Goal: Register for event/course

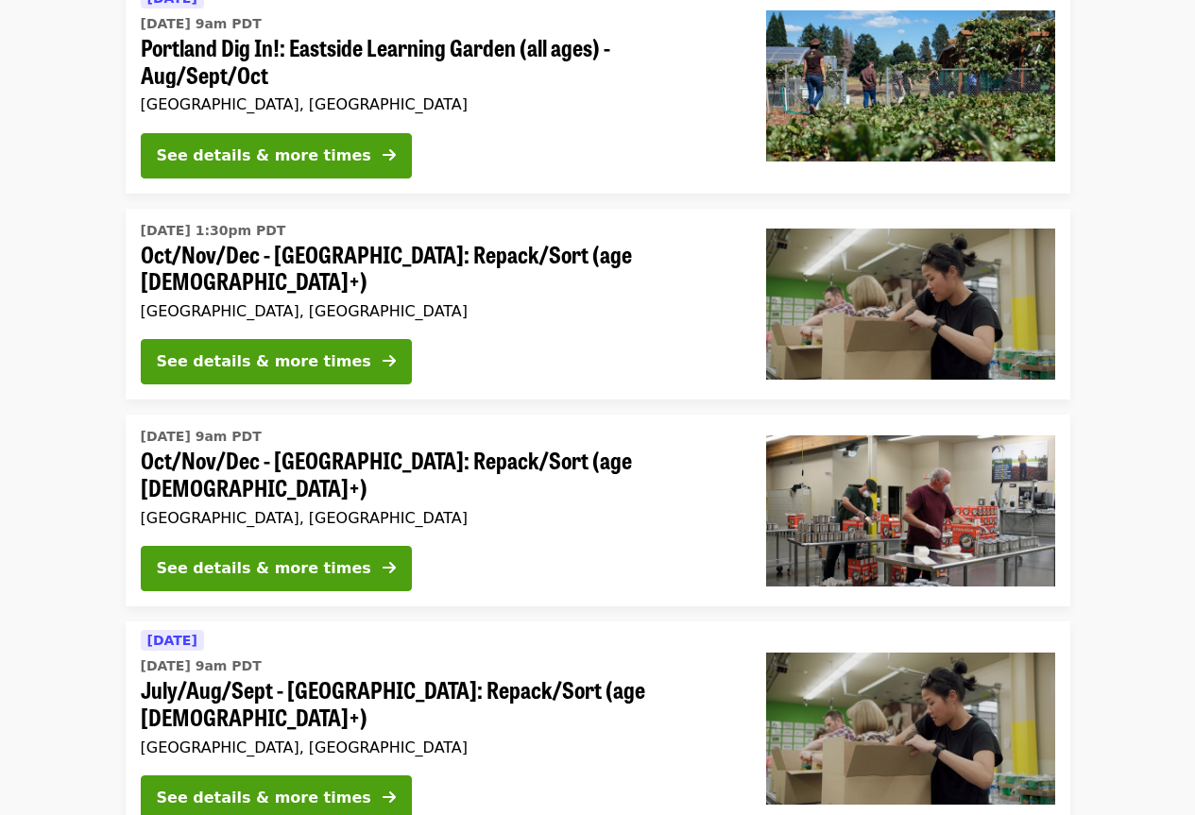
scroll to position [378, 0]
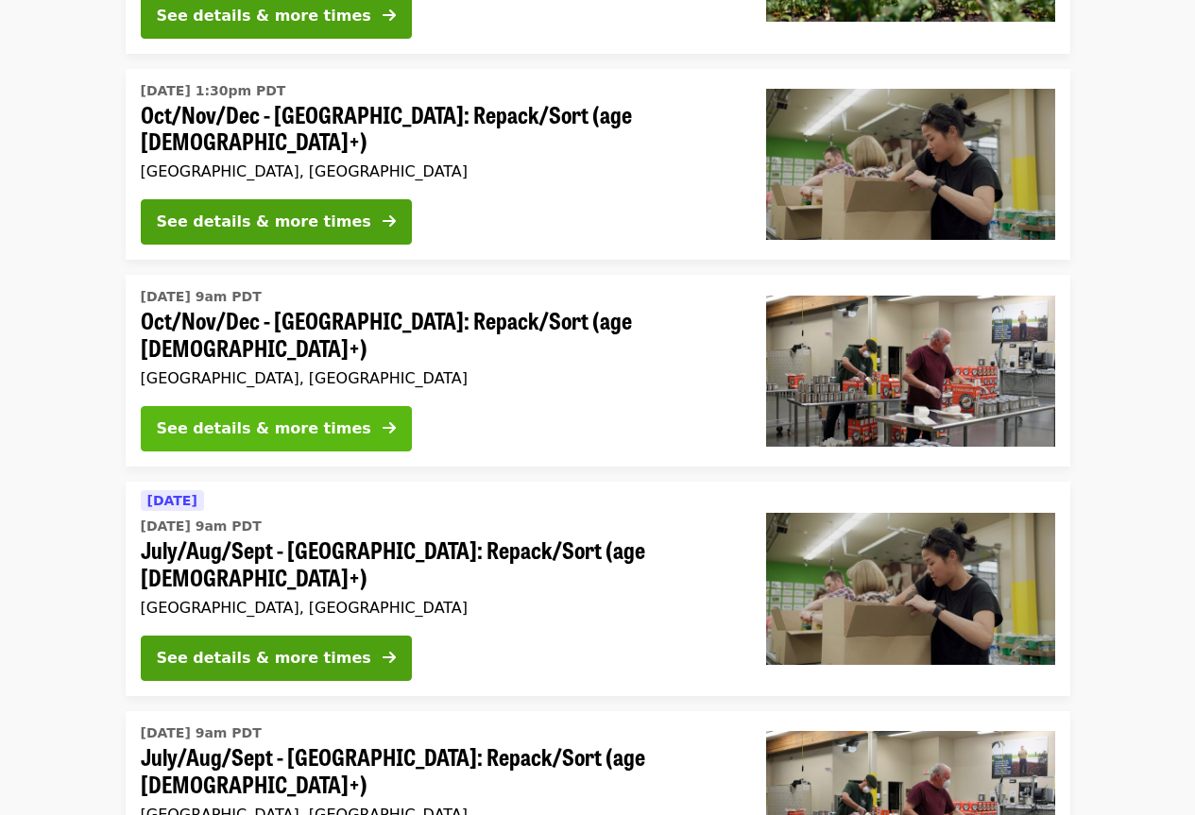
click at [322, 418] on div "See details & more times" at bounding box center [264, 429] width 214 height 23
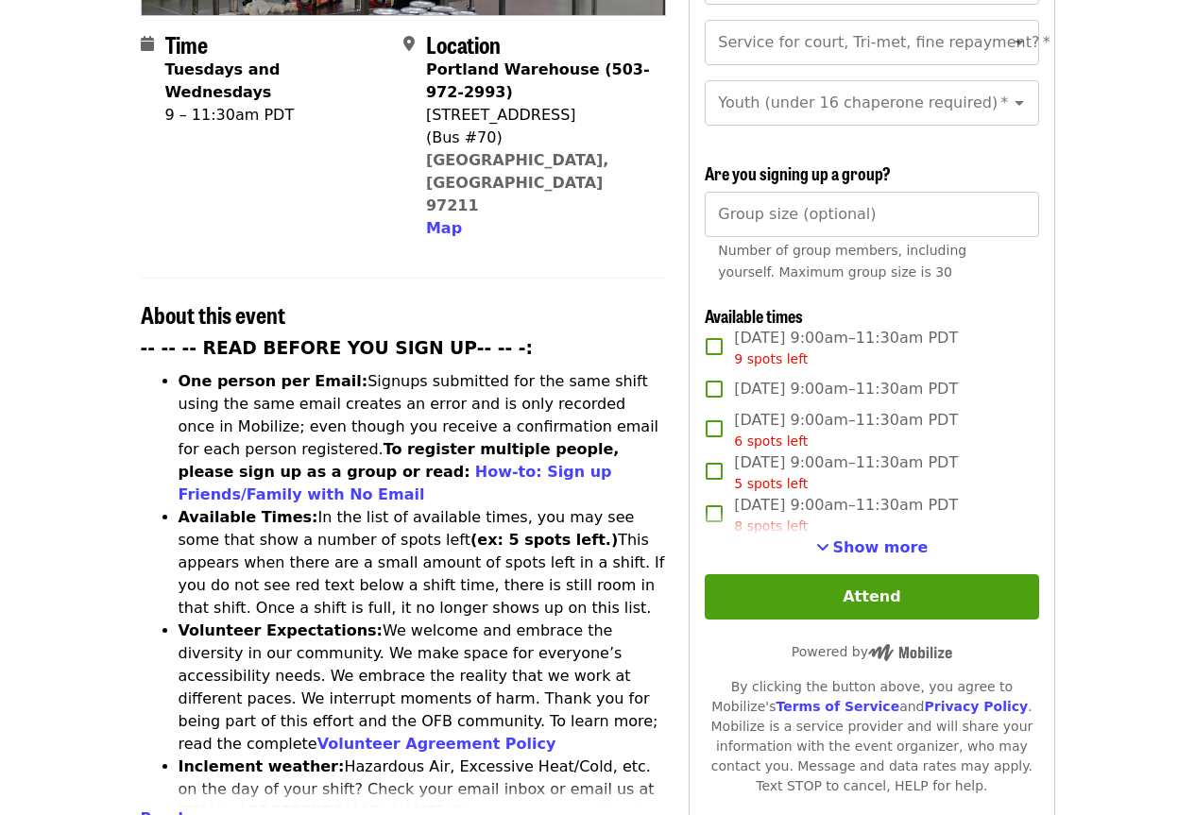
scroll to position [472, 0]
click at [180, 809] on span "Read more" at bounding box center [187, 818] width 92 height 18
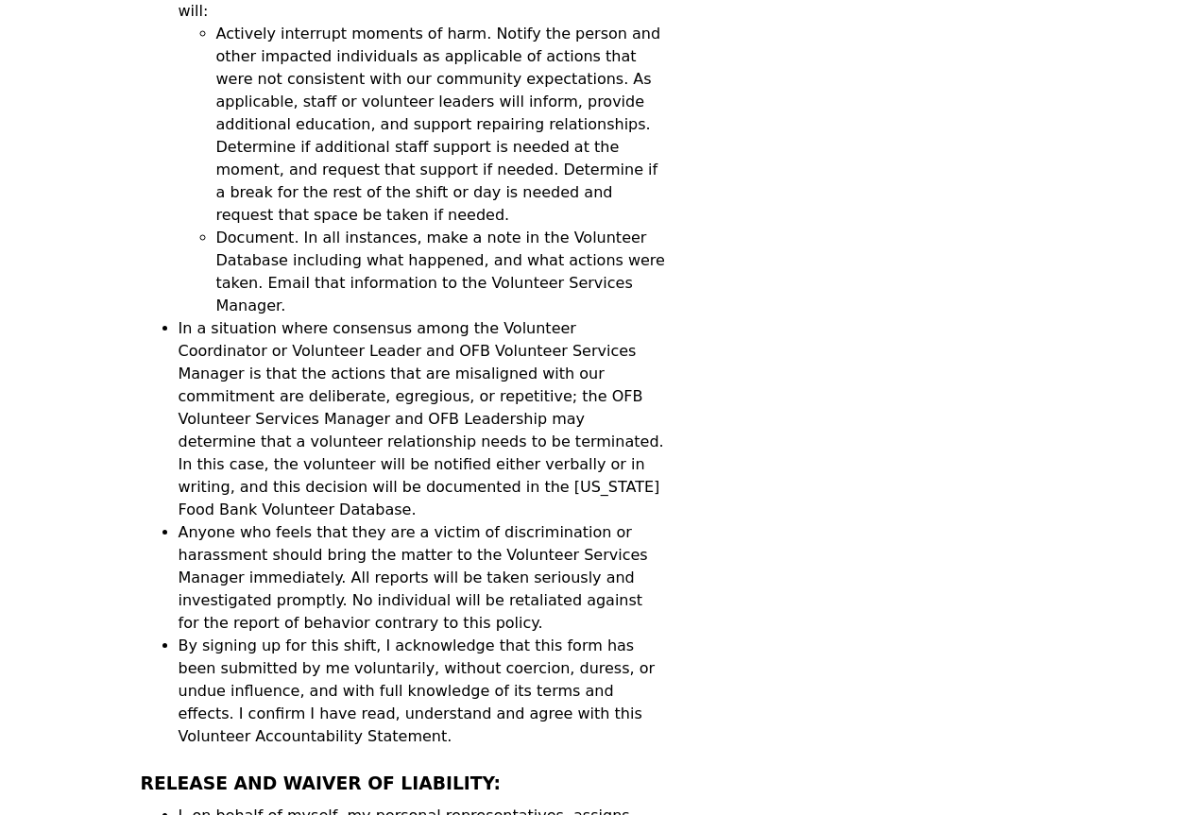
scroll to position [5627, 0]
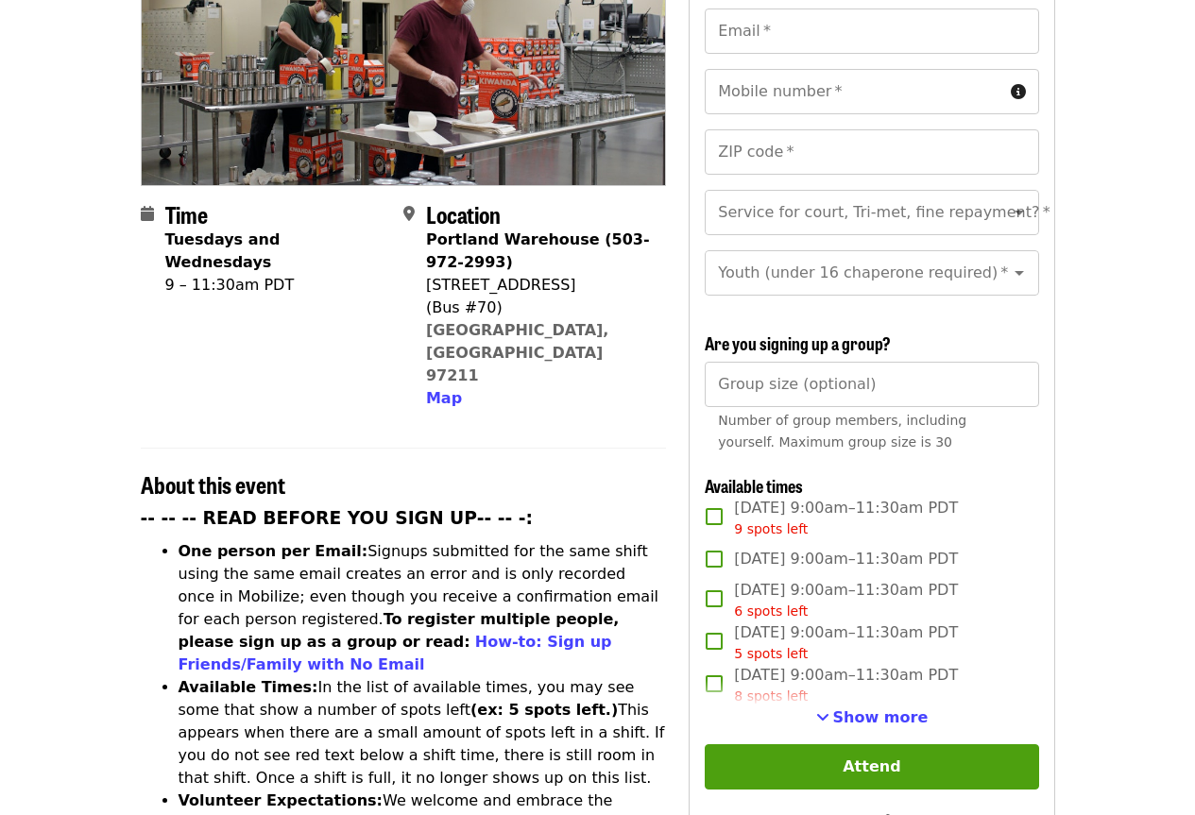
scroll to position [396, 0]
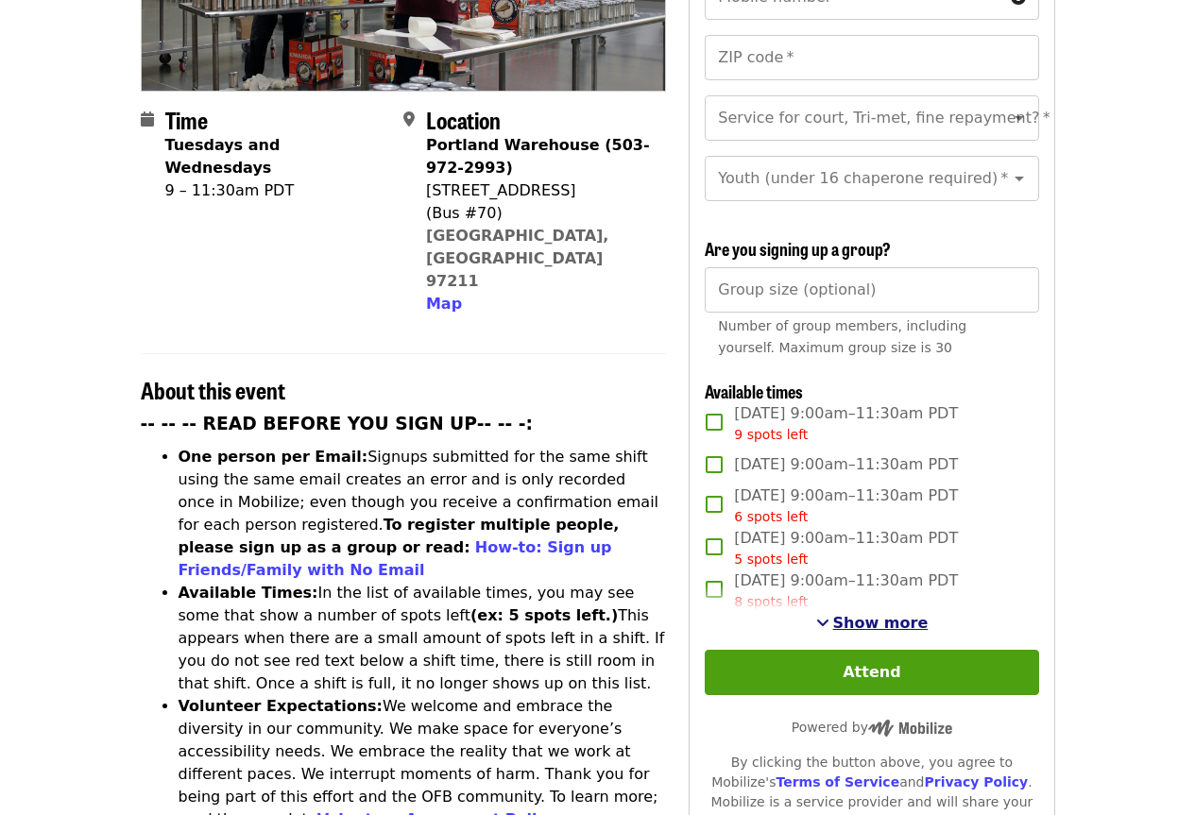
click at [865, 621] on span "Show more" at bounding box center [880, 623] width 95 height 18
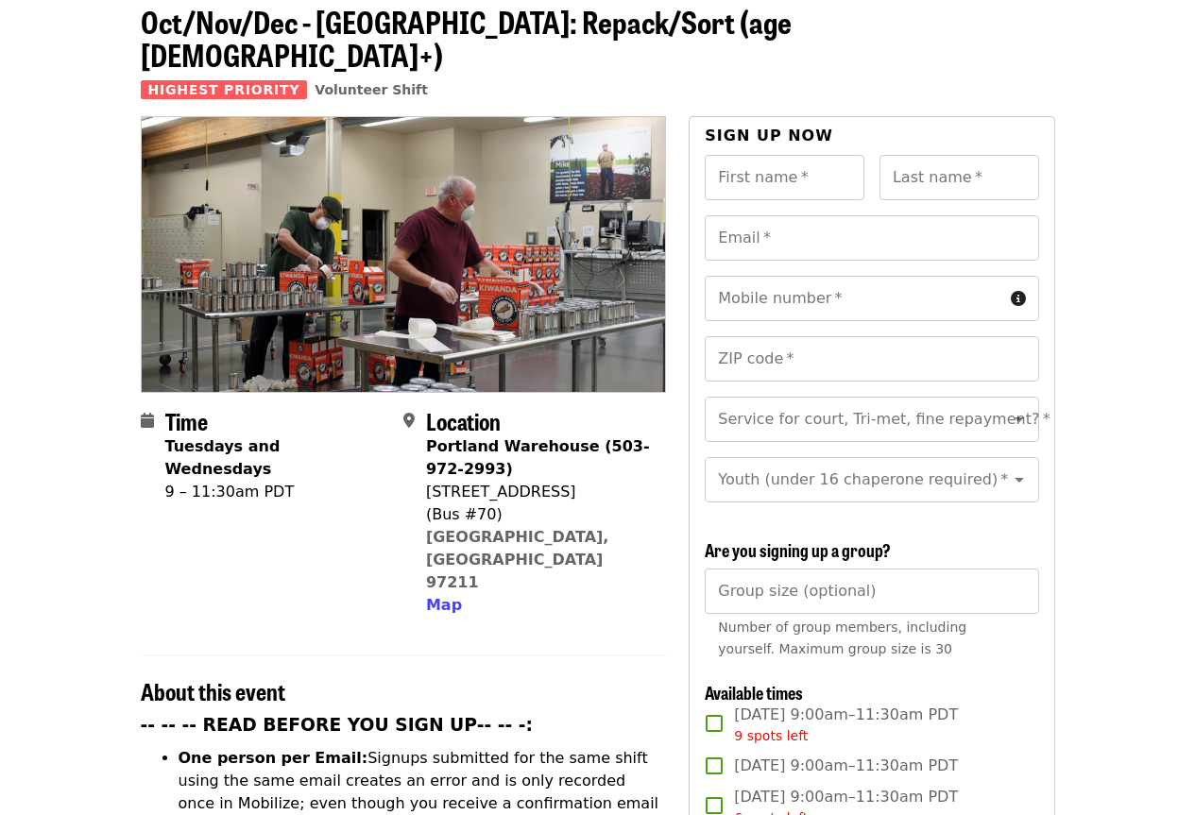
scroll to position [0, 0]
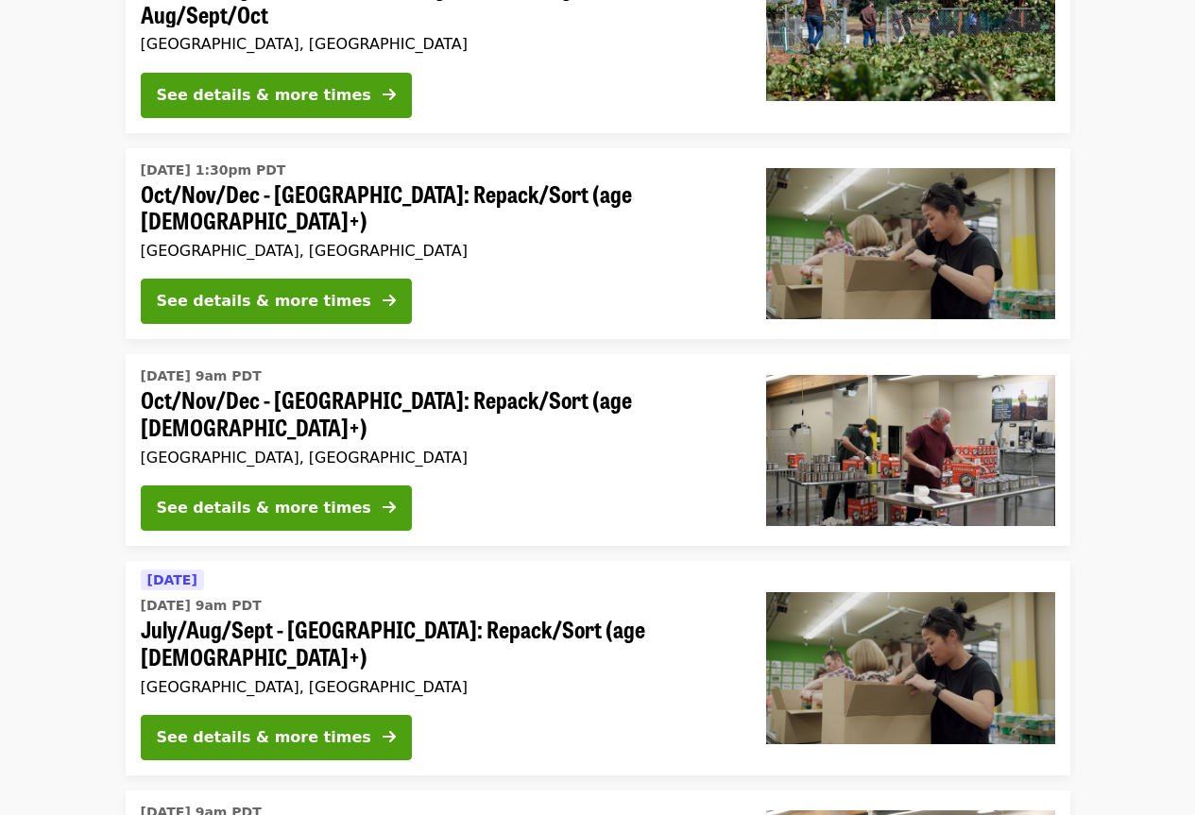
scroll to position [189, 0]
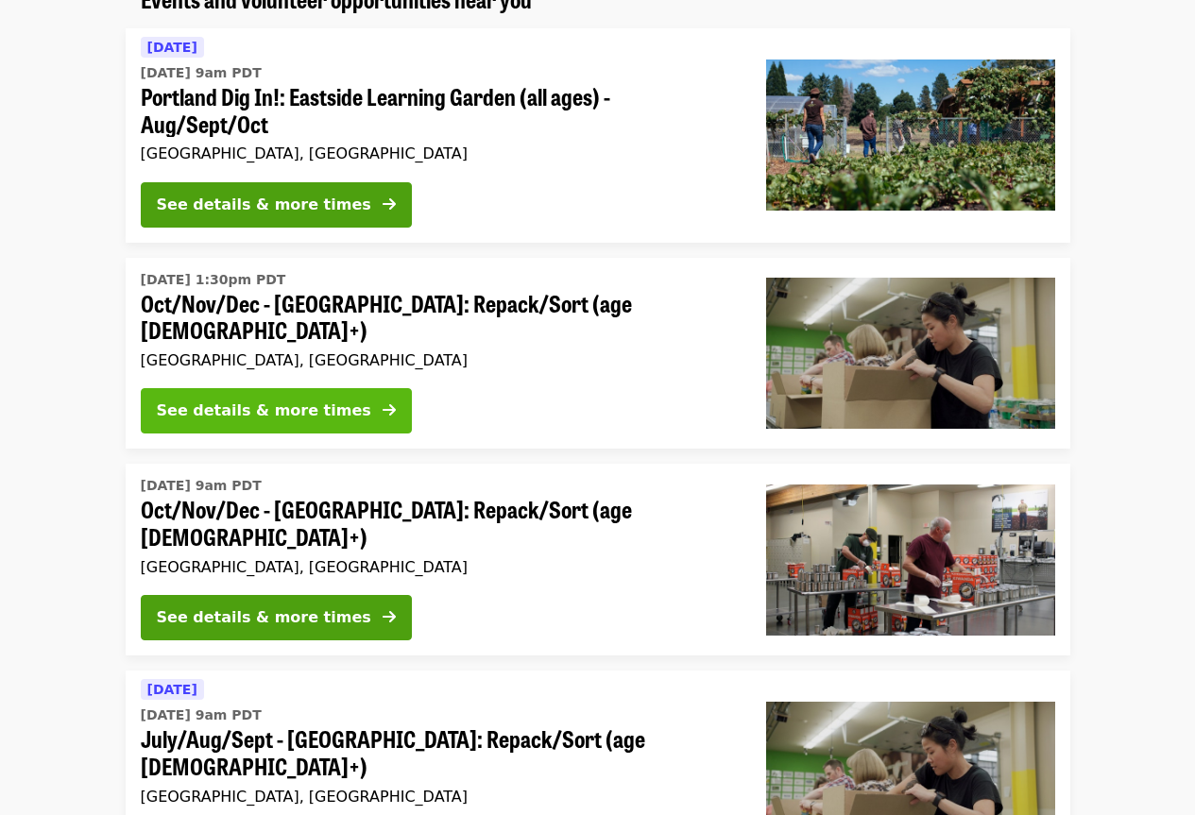
click at [354, 399] on button "See details & more times" at bounding box center [276, 410] width 271 height 45
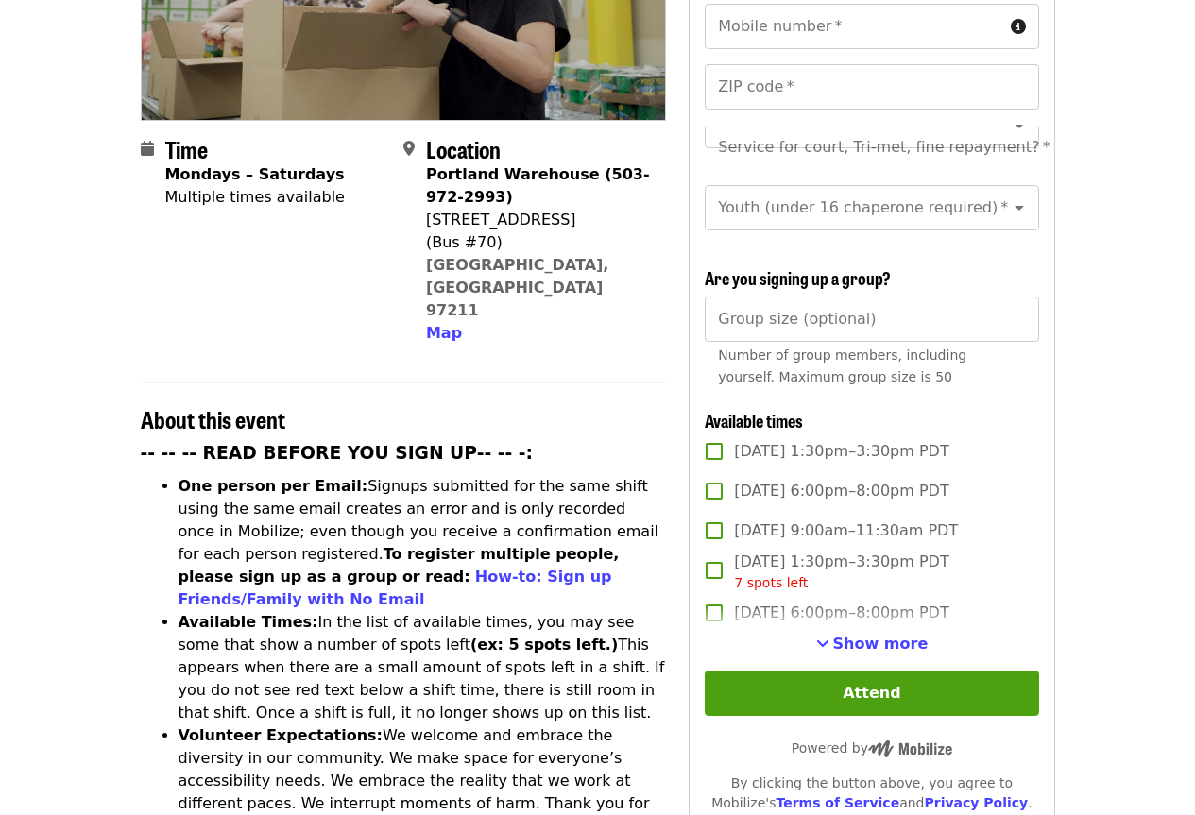
scroll to position [378, 0]
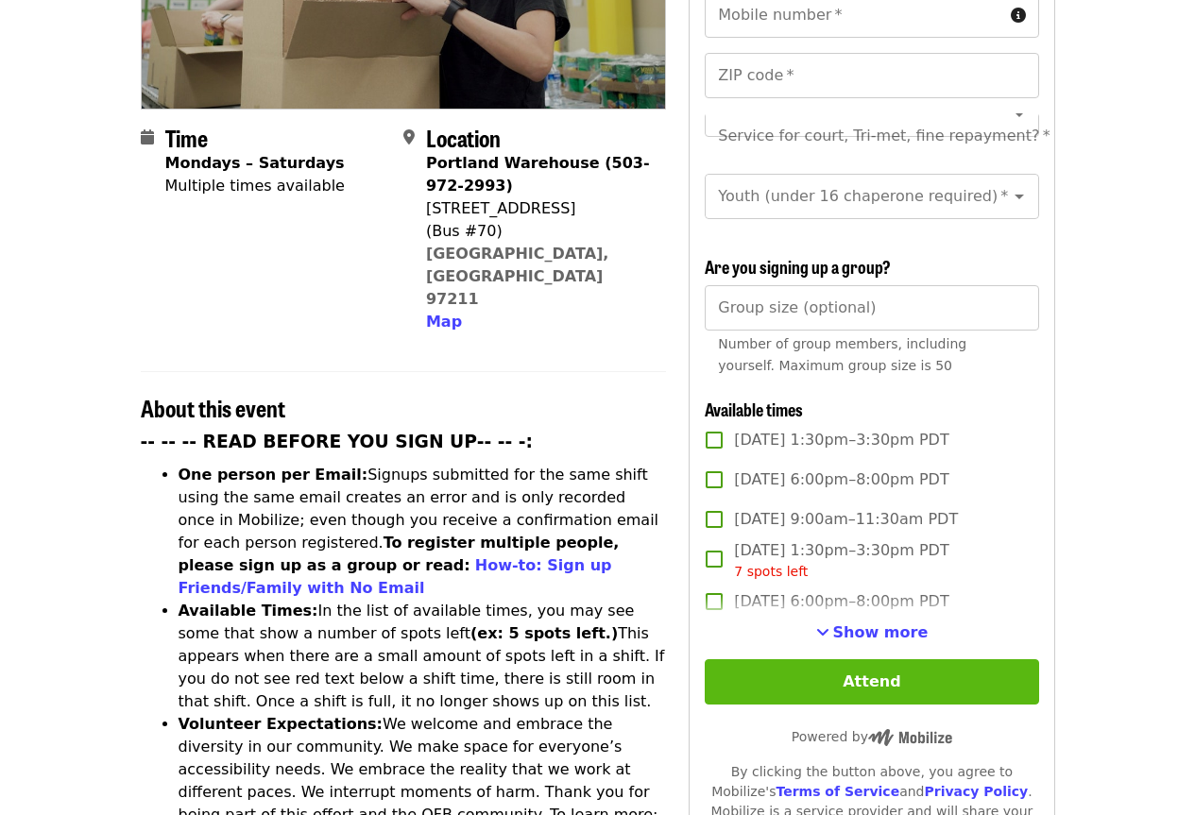
click at [886, 675] on button "Attend" at bounding box center [872, 682] width 334 height 45
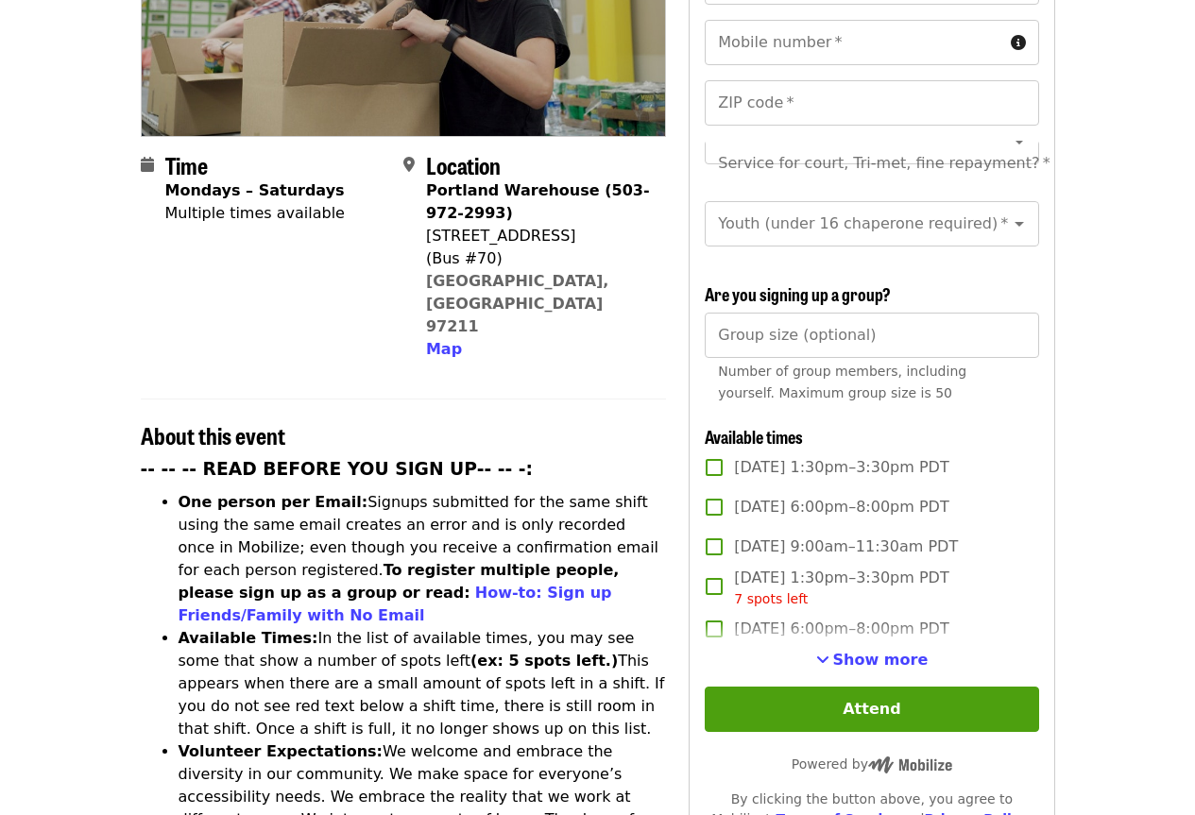
scroll to position [405, 0]
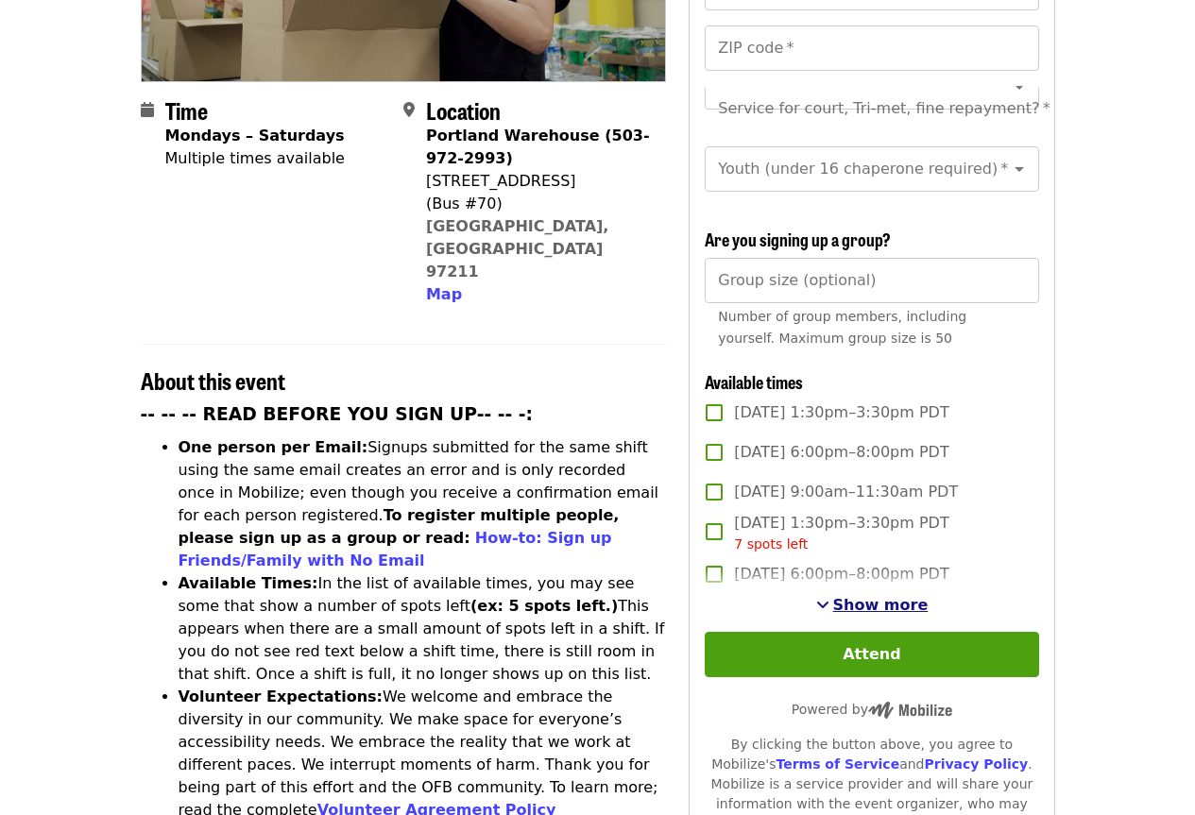
click at [888, 608] on span "Show more" at bounding box center [880, 605] width 95 height 18
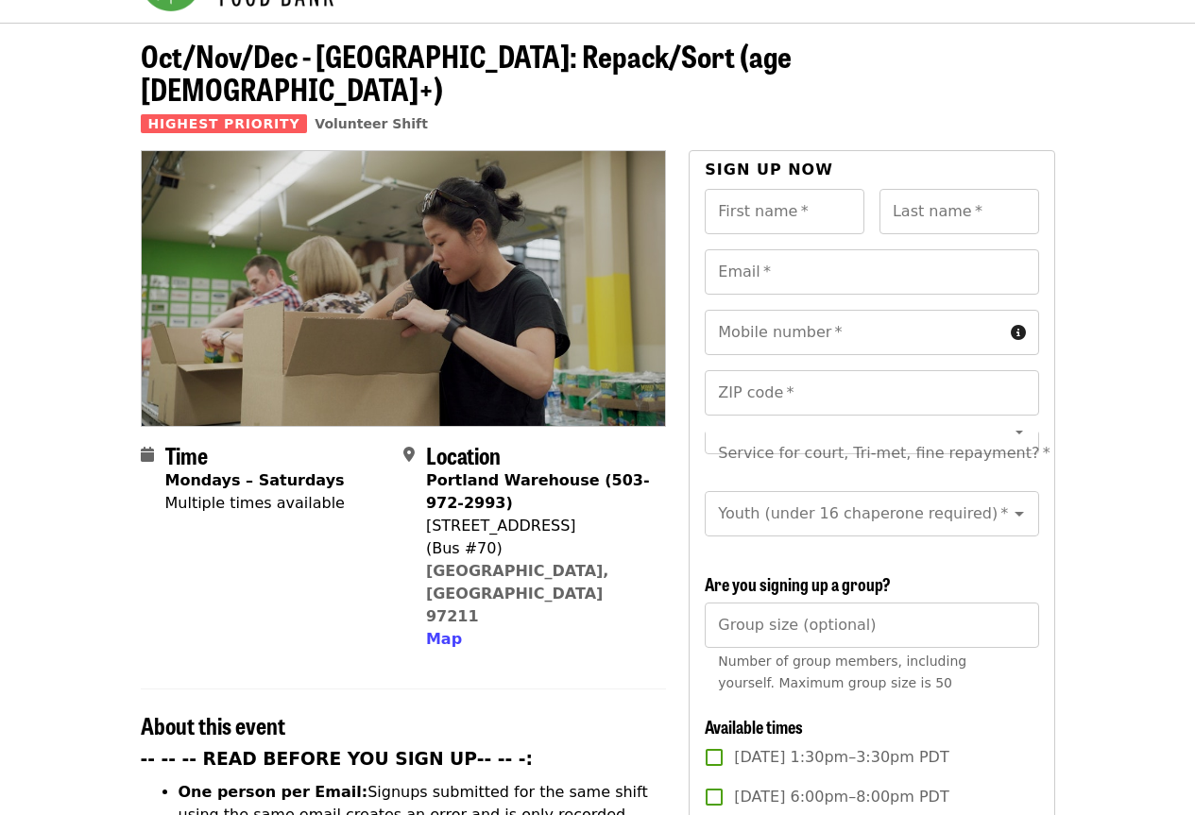
scroll to position [0, 0]
